Goal: Transaction & Acquisition: Purchase product/service

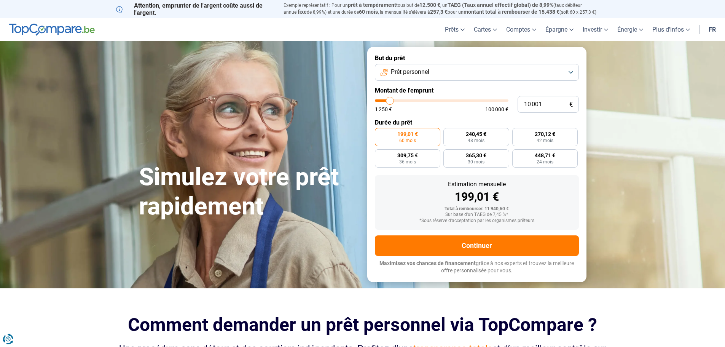
click at [419, 73] on span "Prêt personnel" at bounding box center [410, 72] width 38 height 8
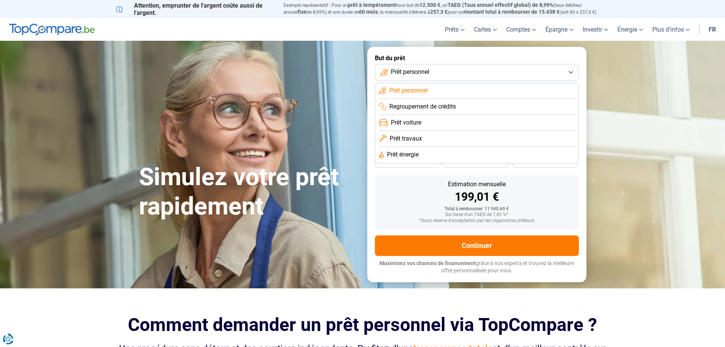
click at [419, 73] on span "Prêt personnel" at bounding box center [410, 72] width 38 height 8
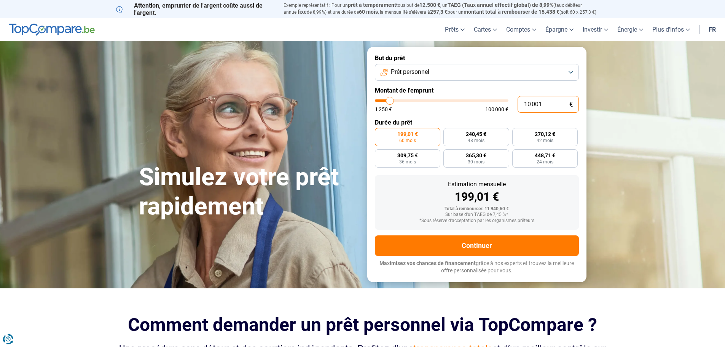
drag, startPoint x: 541, startPoint y: 105, endPoint x: 524, endPoint y: 104, distance: 17.6
click at [524, 104] on input "10 001" at bounding box center [548, 104] width 61 height 17
type input "6"
type input "1250"
type input "60"
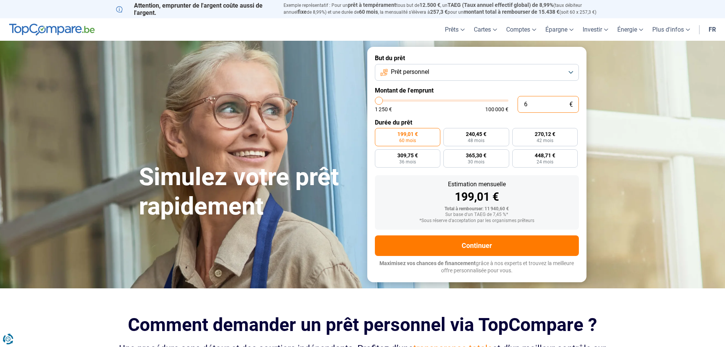
type input "1250"
type input "600"
type input "1250"
type input "6 000"
type input "6000"
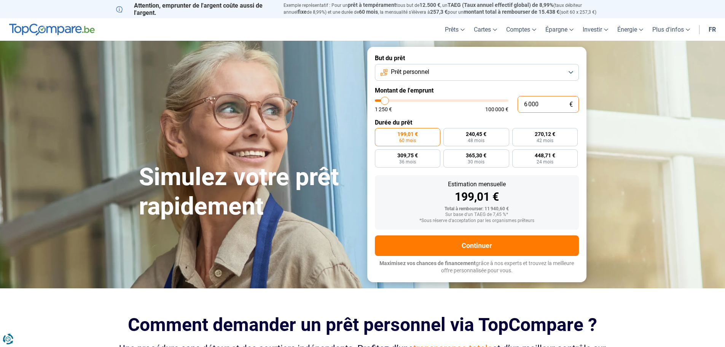
radio input "true"
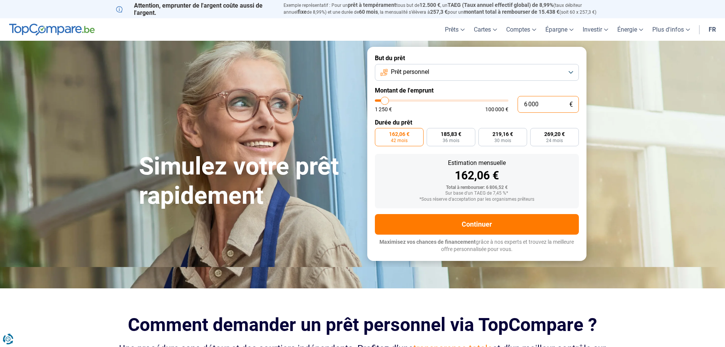
type input "6 000"
click at [384, 102] on input "range" at bounding box center [442, 100] width 134 height 2
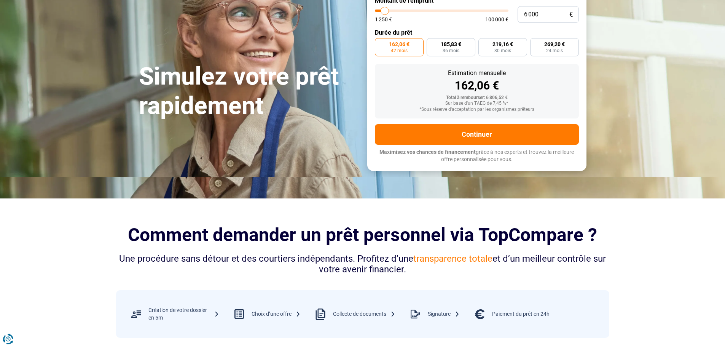
scroll to position [76, 0]
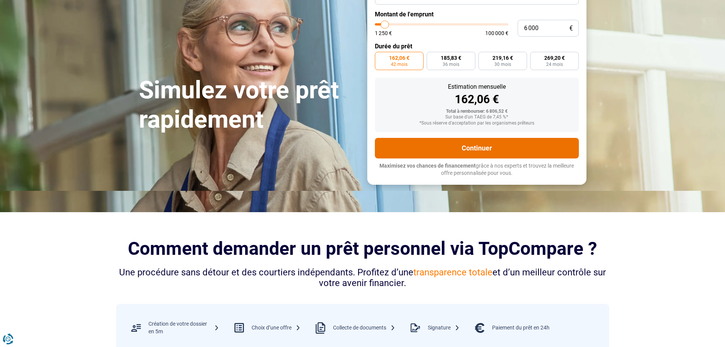
click at [422, 143] on button "Continuer" at bounding box center [477, 148] width 204 height 21
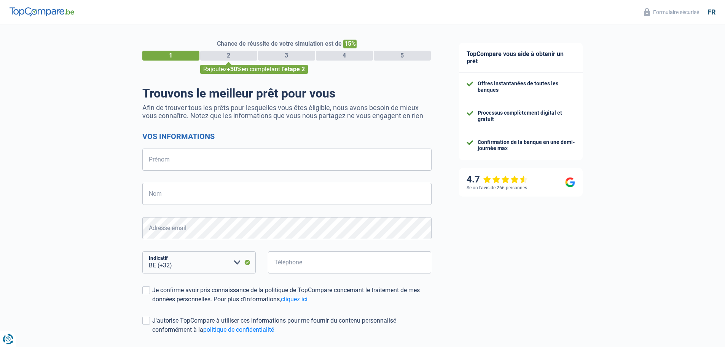
select select "32"
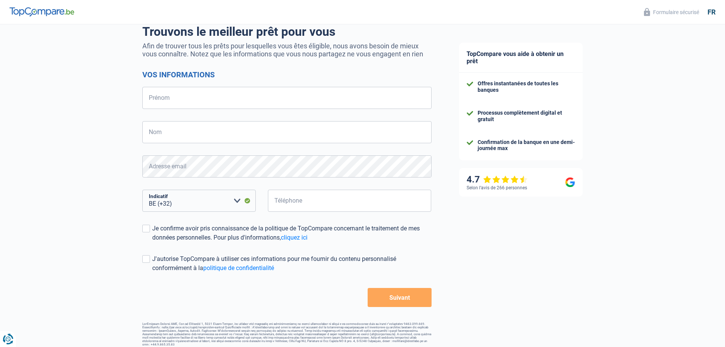
scroll to position [67, 0]
